Goal: Navigation & Orientation: Find specific page/section

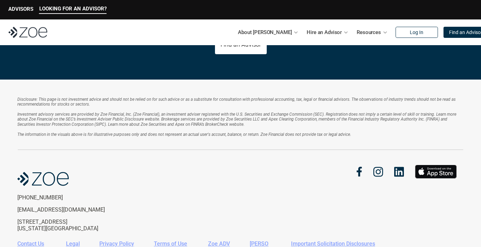
scroll to position [1543, 0]
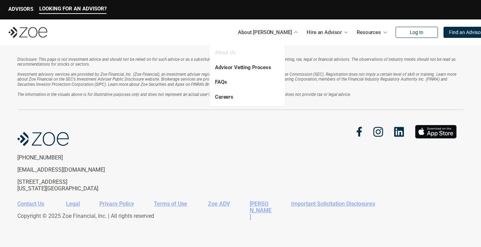
click at [227, 54] on link "About Us" at bounding box center [225, 52] width 21 height 6
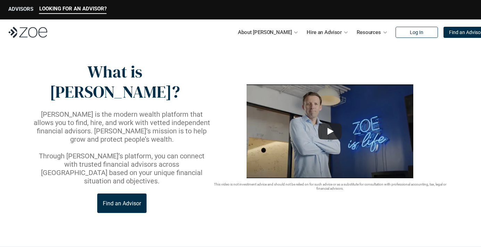
click at [21, 10] on p "ADVISORS" at bounding box center [20, 9] width 25 height 6
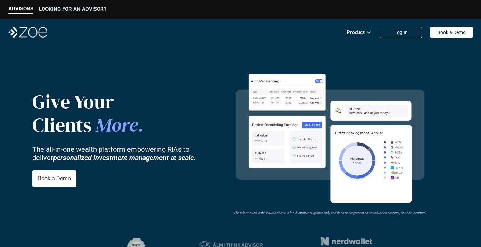
click at [94, 10] on p "LOOKING FOR AN ADVISOR?" at bounding box center [72, 9] width 67 height 6
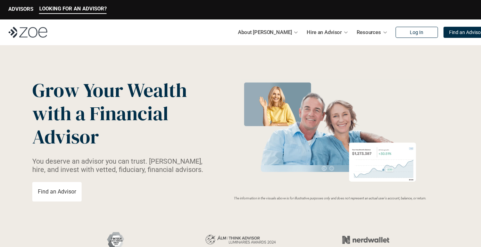
click at [22, 5] on div "LOOKING FOR AN ADVISOR? ADVISORS" at bounding box center [240, 9] width 481 height 19
click at [22, 9] on p "ADVISORS" at bounding box center [20, 9] width 25 height 6
